Goal: Task Accomplishment & Management: Use online tool/utility

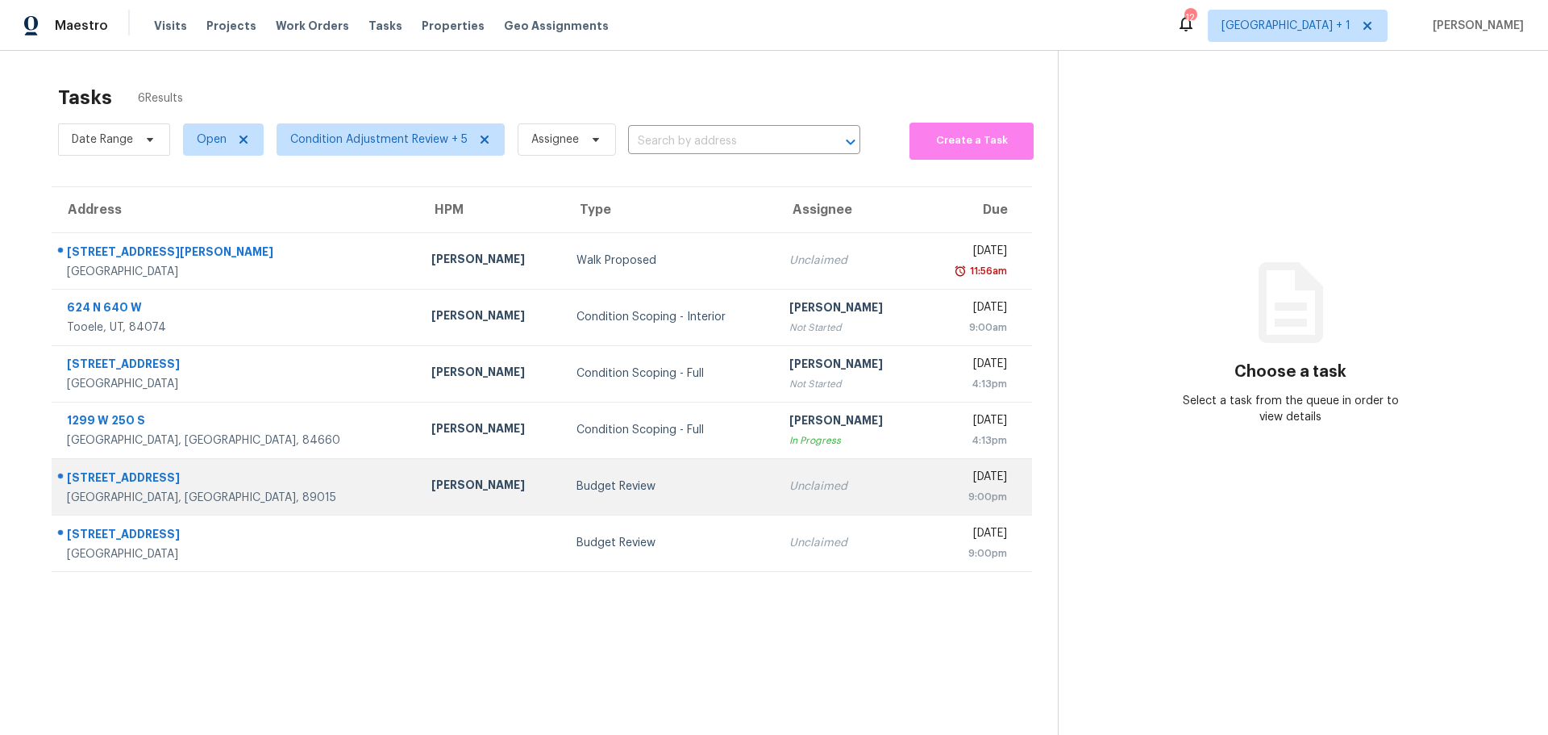
click at [431, 506] on td "[PERSON_NAME]" at bounding box center [491, 486] width 145 height 56
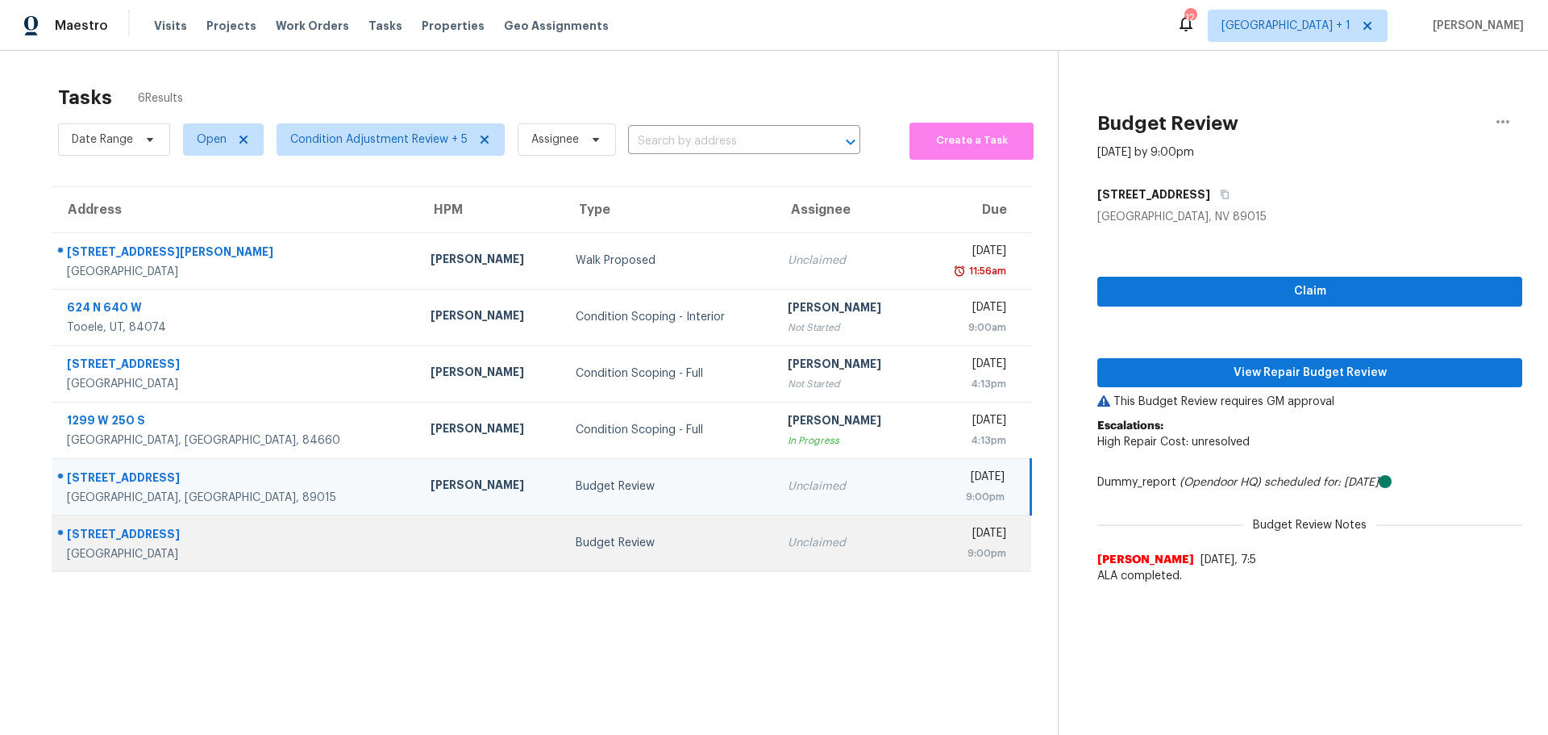
click at [296, 562] on td "[STREET_ADDRESS]" at bounding box center [235, 543] width 366 height 56
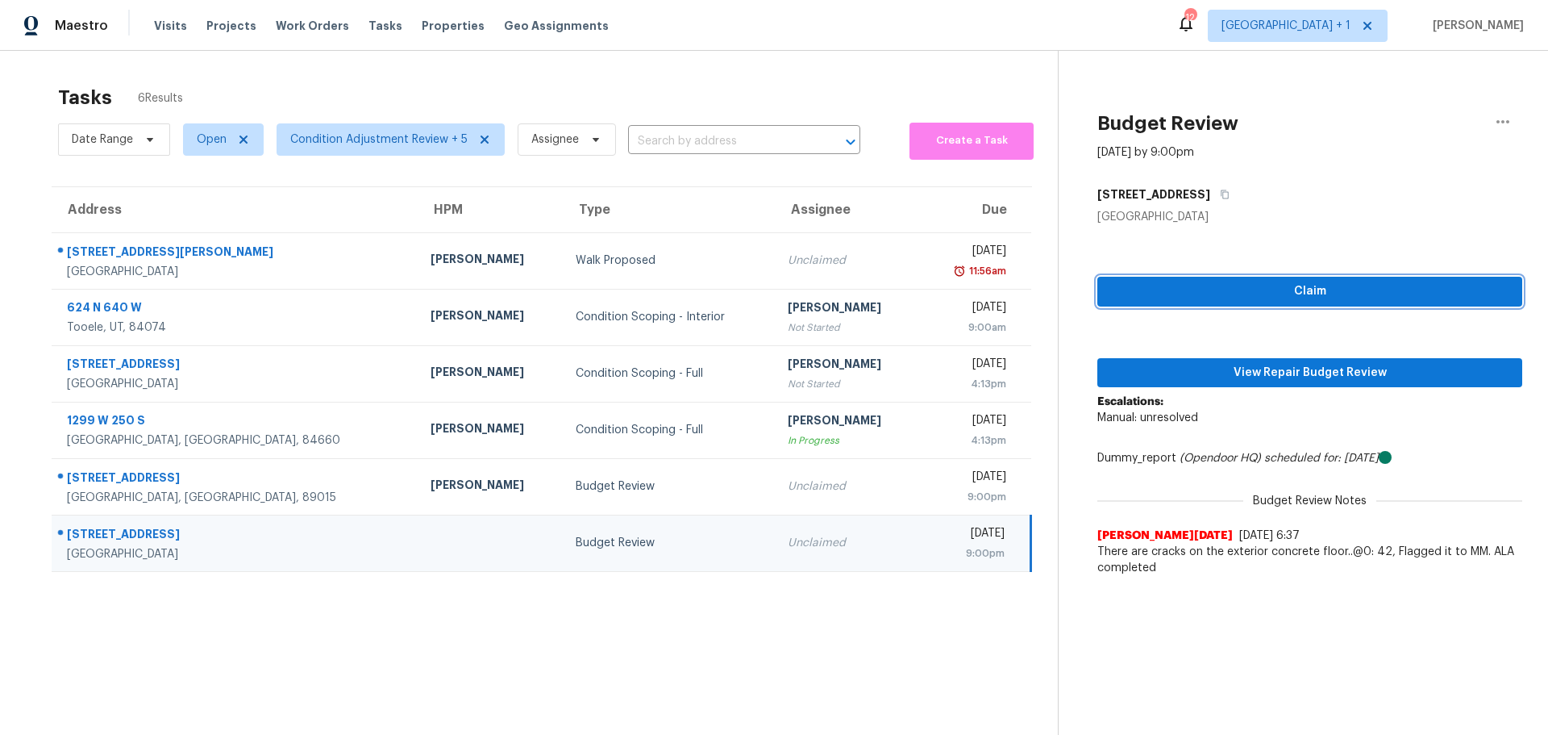
click at [1176, 288] on span "Claim" at bounding box center [1310, 291] width 399 height 20
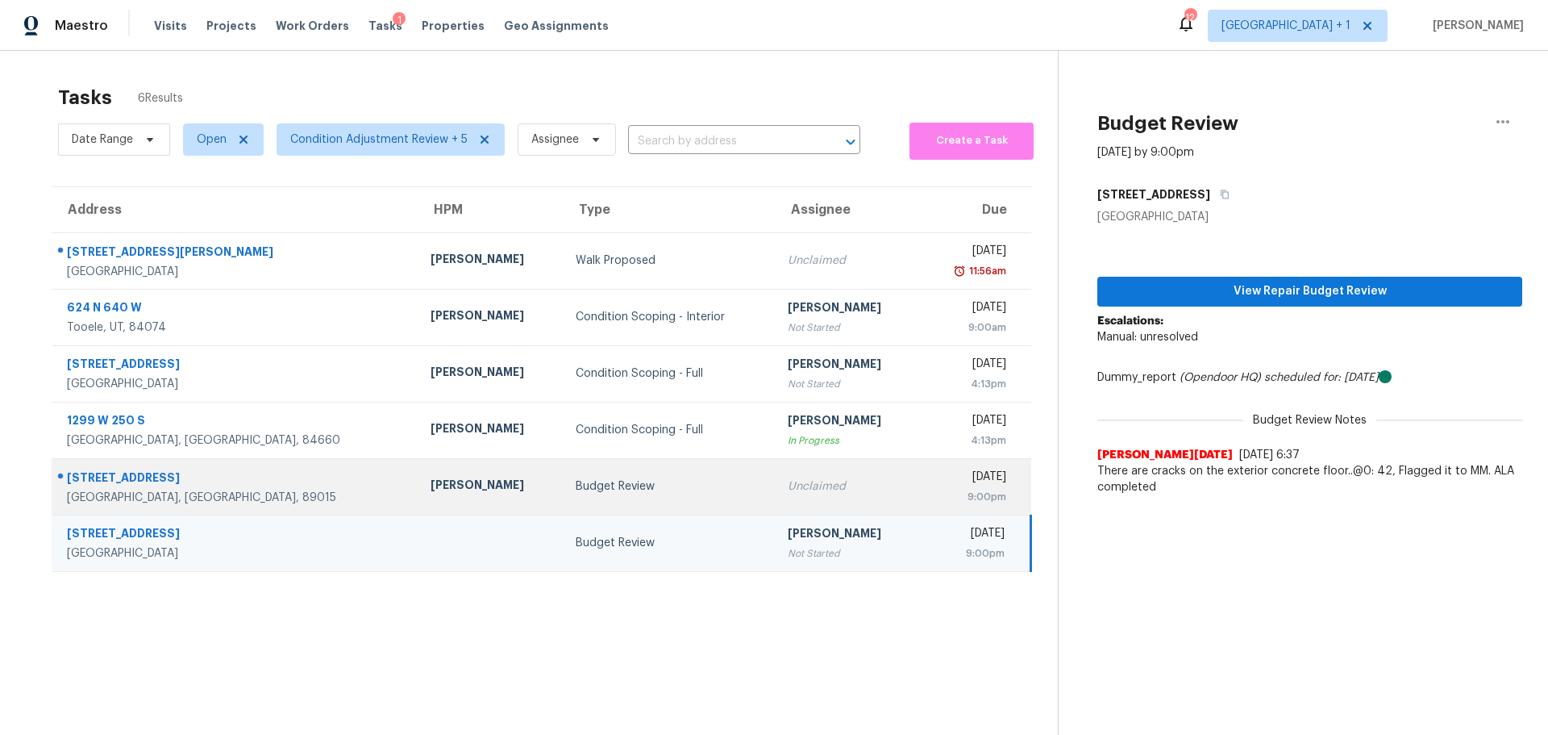
click at [426, 486] on td "[PERSON_NAME]" at bounding box center [490, 486] width 145 height 56
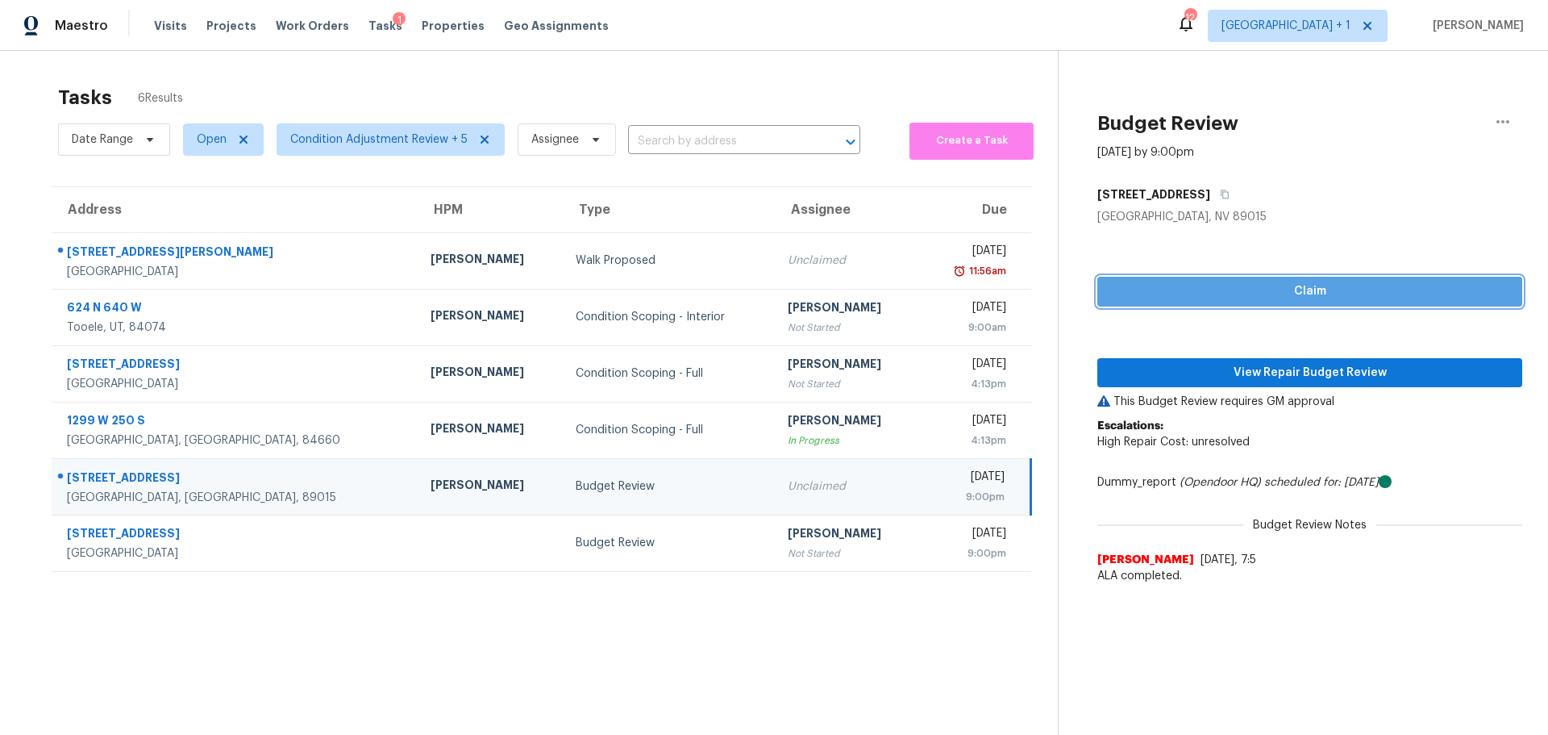
click at [1251, 288] on span "Claim" at bounding box center [1310, 291] width 399 height 20
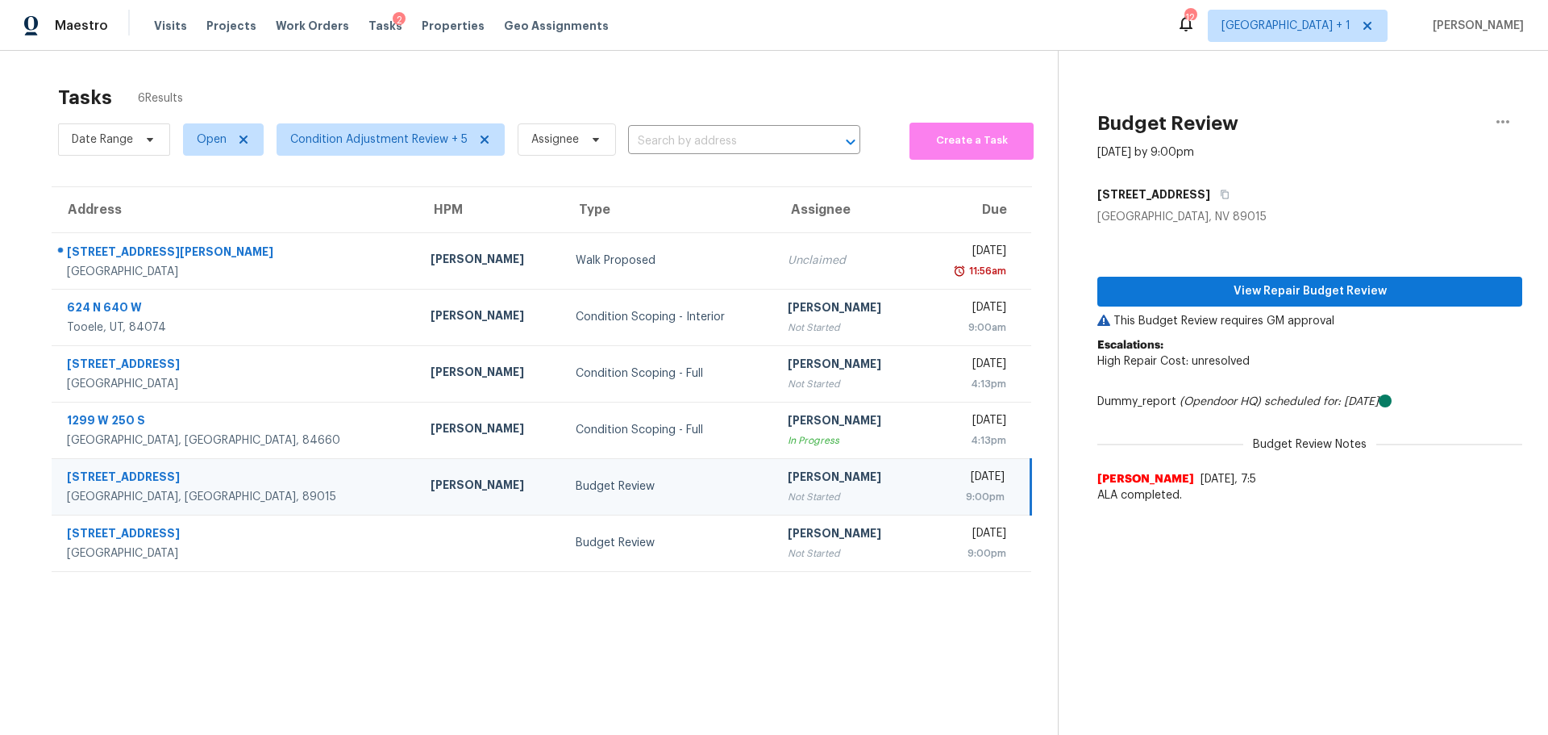
click at [565, 503] on td "Budget Review" at bounding box center [669, 486] width 213 height 56
click at [1385, 280] on button "View Repair Budget Review" at bounding box center [1310, 292] width 425 height 30
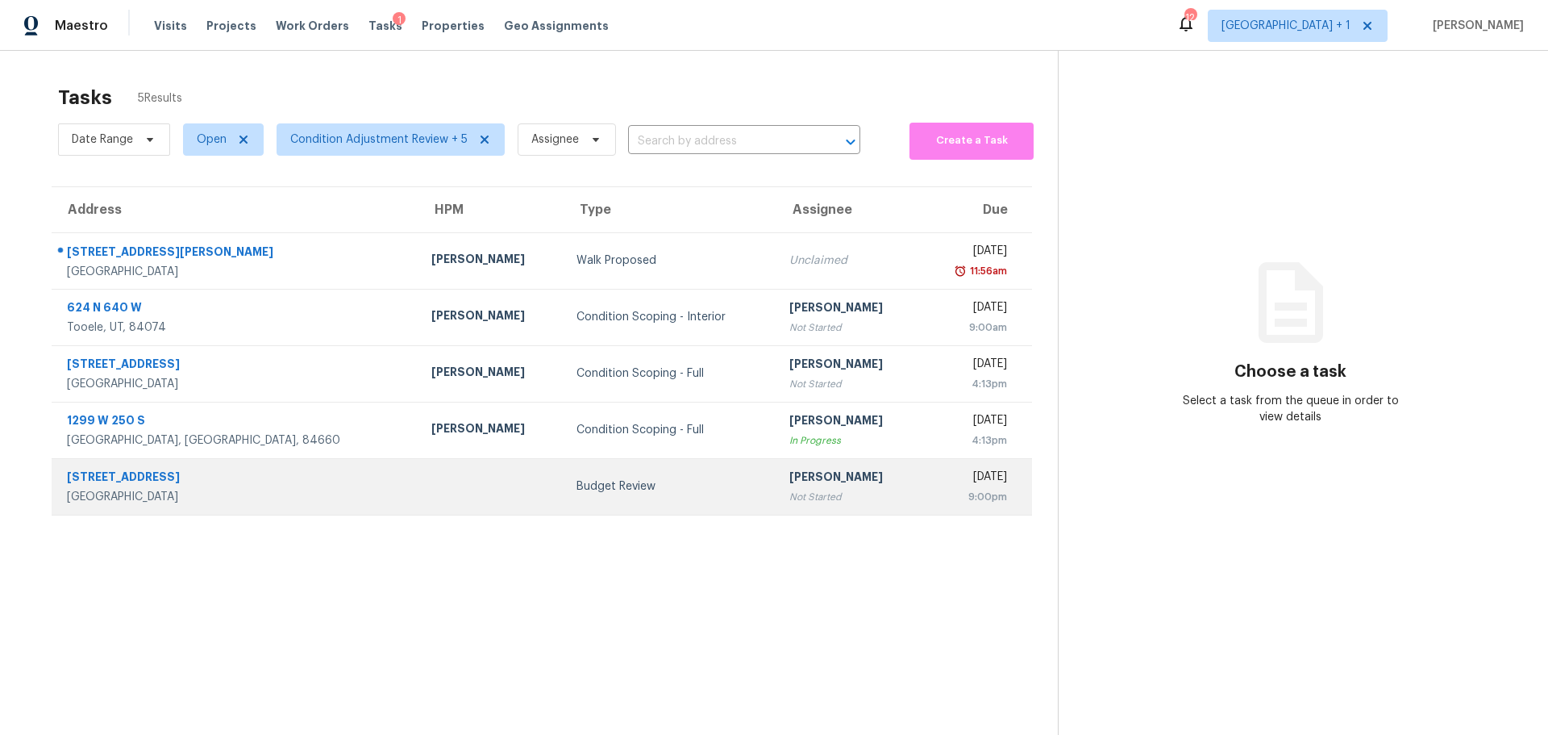
click at [419, 493] on td at bounding box center [491, 486] width 145 height 56
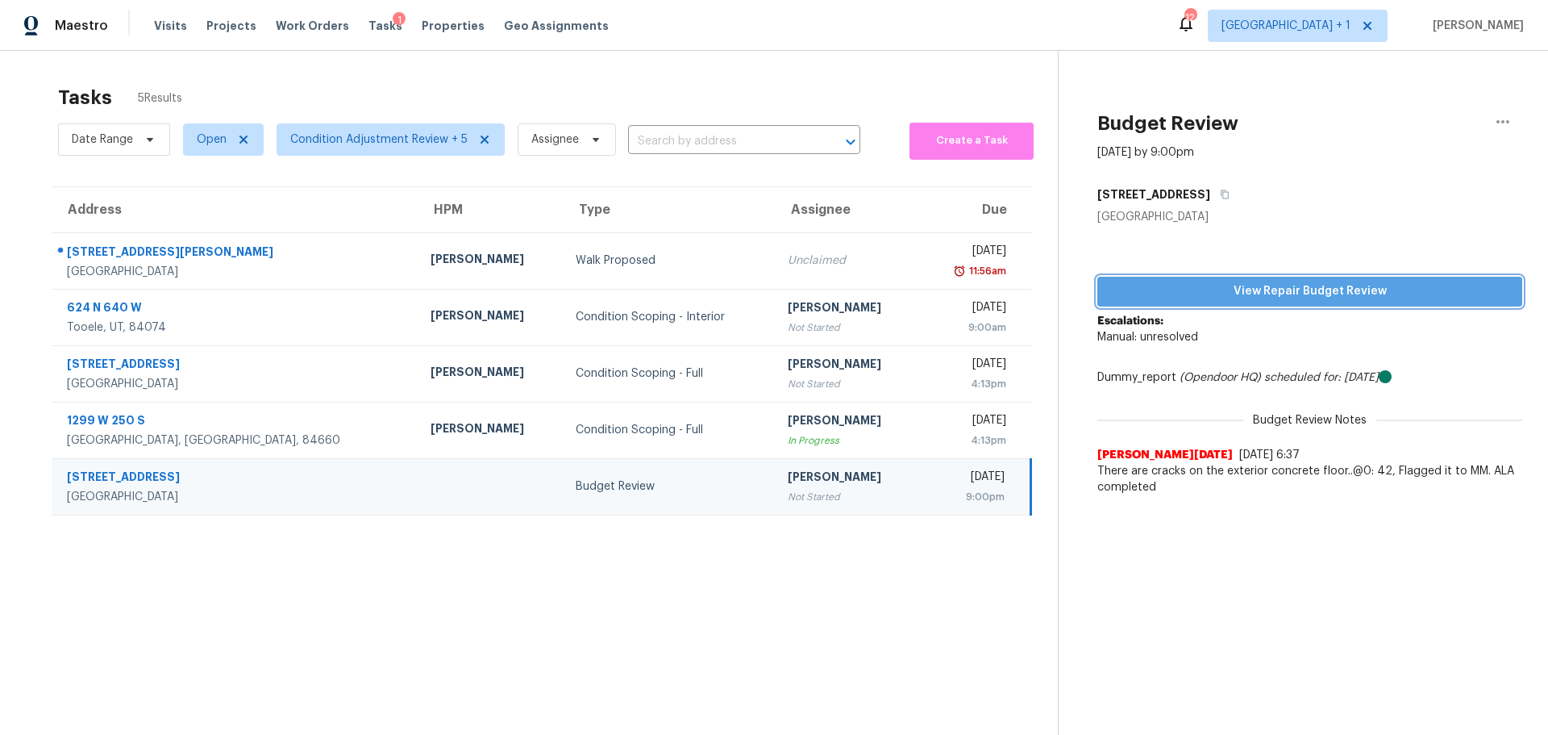
click at [1228, 288] on span "View Repair Budget Review" at bounding box center [1310, 291] width 399 height 20
